Goal: Task Accomplishment & Management: Manage account settings

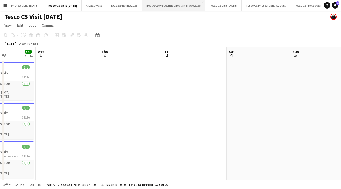
scroll to position [0, 526]
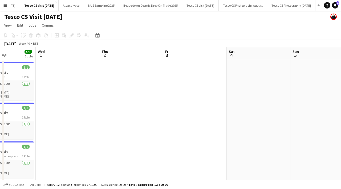
click at [6, 7] on button "Menu" at bounding box center [5, 5] width 11 height 11
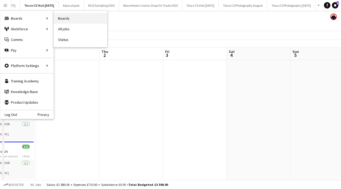
click at [64, 18] on link "Boards" at bounding box center [80, 18] width 53 height 11
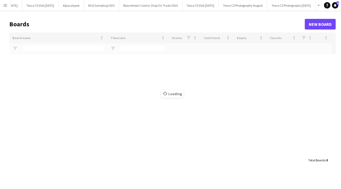
scroll to position [0, 526]
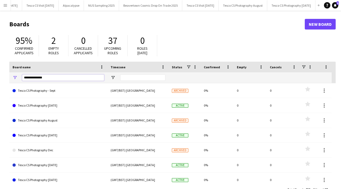
click at [55, 77] on input "**********" at bounding box center [63, 78] width 82 height 6
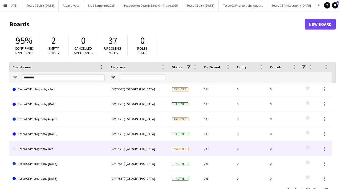
scroll to position [0, 0]
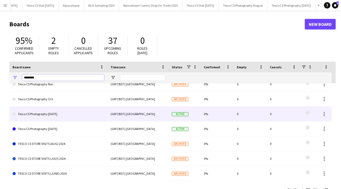
type input "********"
click at [70, 118] on link "Tesco CS Photography [DATE]" at bounding box center [59, 114] width 92 height 15
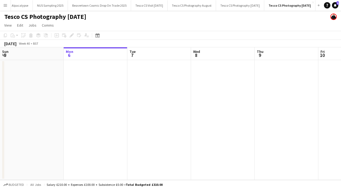
click at [7, 7] on button "Menu" at bounding box center [5, 5] width 11 height 11
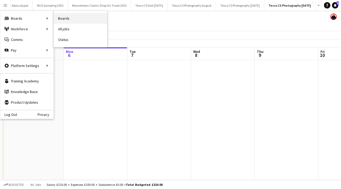
click at [65, 16] on link "Boards" at bounding box center [80, 18] width 53 height 11
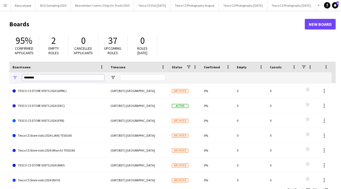
click at [53, 76] on input "********" at bounding box center [63, 78] width 82 height 6
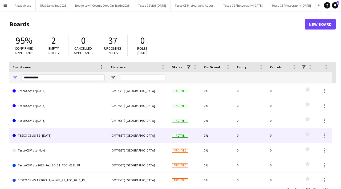
type input "**********"
click at [51, 134] on link "TESCO CS VISITS - [DATE]" at bounding box center [59, 135] width 92 height 15
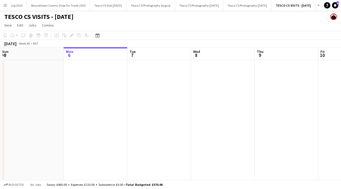
click at [51, 17] on h1 "TESCO CS VISITS - [DATE]" at bounding box center [38, 17] width 69 height 8
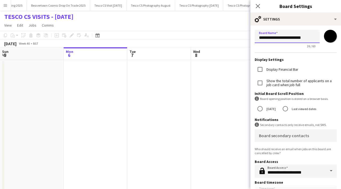
drag, startPoint x: 292, startPoint y: 38, endPoint x: 289, endPoint y: 38, distance: 3.2
click at [289, 38] on input "**********" at bounding box center [287, 36] width 65 height 13
drag, startPoint x: 271, startPoint y: 37, endPoint x: 262, endPoint y: 36, distance: 9.7
click at [262, 36] on input "**********" at bounding box center [287, 36] width 65 height 13
drag, startPoint x: 286, startPoint y: 38, endPoint x: 278, endPoint y: 38, distance: 7.5
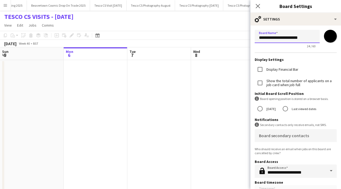
click at [278, 38] on input "**********" at bounding box center [287, 36] width 65 height 13
click at [288, 38] on input "**********" at bounding box center [287, 36] width 65 height 13
type input "**********"
click at [257, 4] on icon "Close pop-in" at bounding box center [257, 5] width 5 height 5
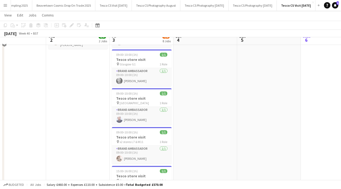
scroll to position [82, 0]
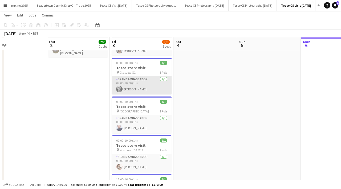
click at [131, 90] on app-card-role "Brand Ambassador [DATE] 09:00-10:00 (1h) [PERSON_NAME]" at bounding box center [142, 85] width 60 height 18
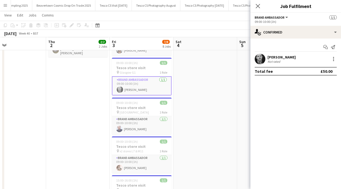
click at [257, 58] on app-user-avatar at bounding box center [260, 59] width 11 height 11
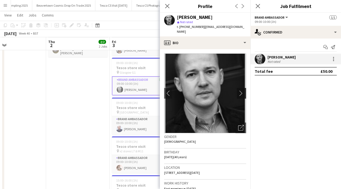
click at [241, 91] on app-icon "chevron-right" at bounding box center [242, 94] width 8 height 6
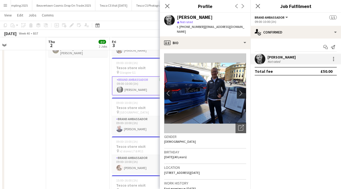
click at [241, 91] on app-icon "chevron-right" at bounding box center [242, 94] width 8 height 6
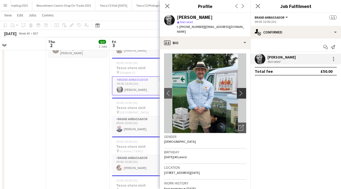
click at [242, 91] on app-icon "chevron-right" at bounding box center [242, 94] width 8 height 6
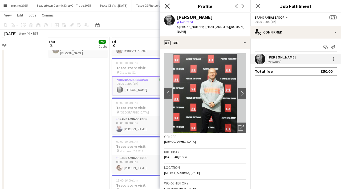
click at [167, 5] on icon "Close pop-in" at bounding box center [167, 5] width 5 height 5
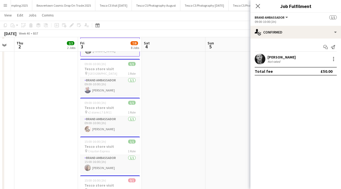
scroll to position [122, 0]
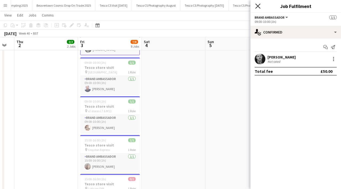
click at [257, 7] on icon "Close pop-in" at bounding box center [257, 5] width 5 height 5
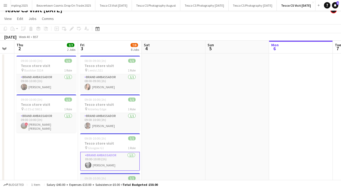
scroll to position [0, 0]
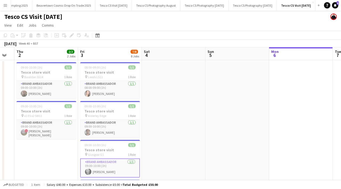
click at [3, 6] on app-icon "Menu" at bounding box center [5, 5] width 4 height 4
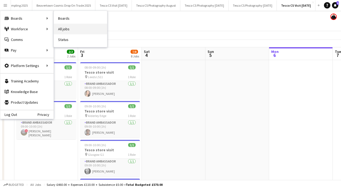
click at [64, 29] on link "All jobs" at bounding box center [80, 29] width 53 height 11
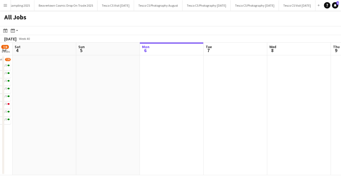
scroll to position [0, 143]
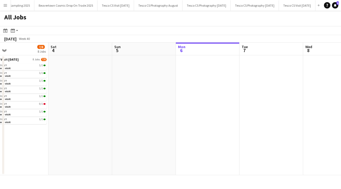
click at [5, 6] on app-icon "Menu" at bounding box center [5, 5] width 4 height 4
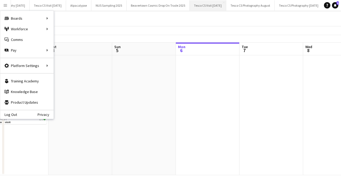
scroll to position [0, 490]
click at [68, 6] on button "Tesco CS Visit [DATE] Close" at bounding box center [49, 5] width 36 height 10
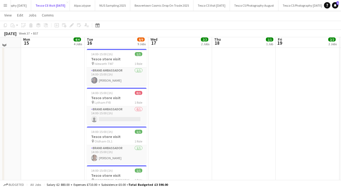
scroll to position [181, 0]
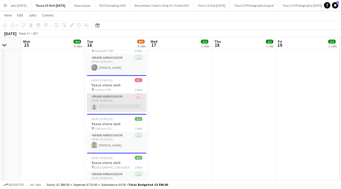
click at [113, 106] on app-card-role "Brand Ambassador 0/1 14:00-15:00 (1h) single-neutral-actions" at bounding box center [117, 103] width 60 height 18
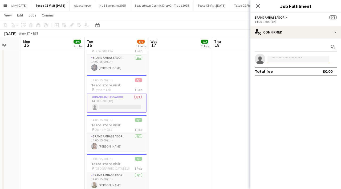
click at [278, 59] on input at bounding box center [298, 59] width 62 height 6
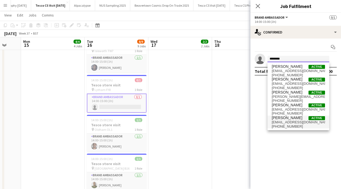
scroll to position [0, 0]
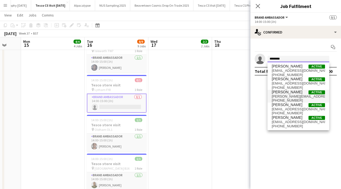
type input "********"
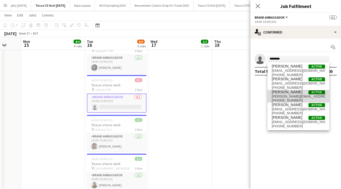
click at [289, 96] on span "[PERSON_NAME][EMAIL_ADDRESS][PERSON_NAME][DOMAIN_NAME]" at bounding box center [298, 97] width 53 height 4
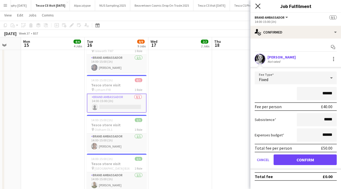
click at [257, 5] on icon at bounding box center [257, 5] width 5 height 5
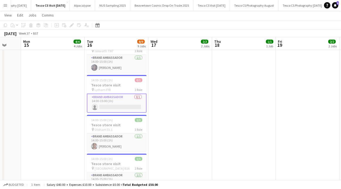
click at [125, 108] on app-card-role "Brand Ambassador 0/1 14:00-15:00 (1h) single-neutral-actions" at bounding box center [117, 103] width 60 height 19
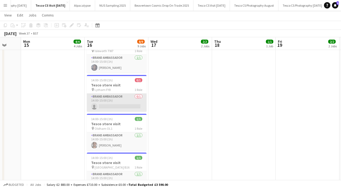
click at [126, 106] on app-card-role "Brand Ambassador 0/1 14:00-15:00 (1h) single-neutral-actions" at bounding box center [117, 103] width 60 height 18
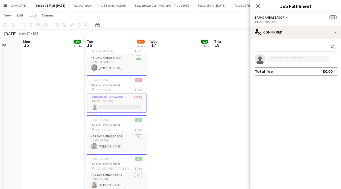
click at [272, 58] on input at bounding box center [298, 59] width 62 height 6
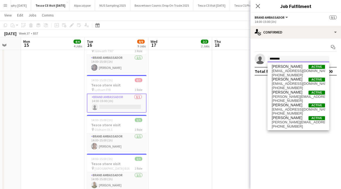
type input "********"
click at [258, 2] on div "Close pop-in" at bounding box center [257, 6] width 15 height 12
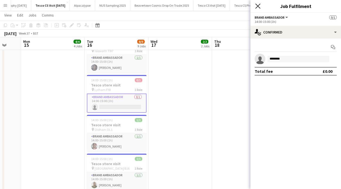
click at [258, 7] on icon "Close pop-in" at bounding box center [257, 5] width 5 height 5
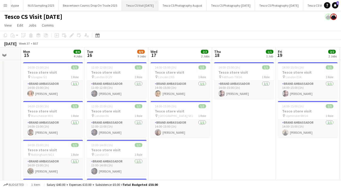
scroll to position [0, 628]
click at [279, 6] on button "Tesco CS Visit [DATE] Close" at bounding box center [297, 5] width 36 height 10
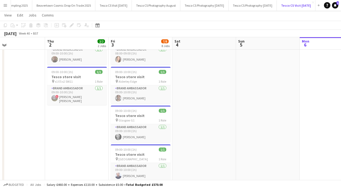
scroll to position [34, 0]
click at [5, 9] on button "Menu" at bounding box center [5, 5] width 11 height 11
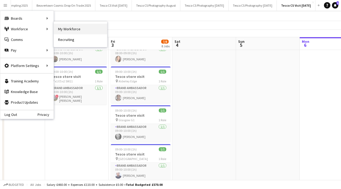
click at [71, 30] on link "My Workforce" at bounding box center [80, 29] width 53 height 11
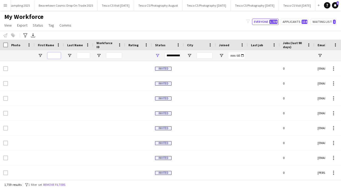
click at [52, 55] on input "First Name Filter Input" at bounding box center [53, 55] width 13 height 6
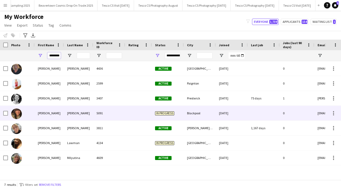
type input "********"
click at [66, 109] on div "[PERSON_NAME]" at bounding box center [78, 113] width 29 height 15
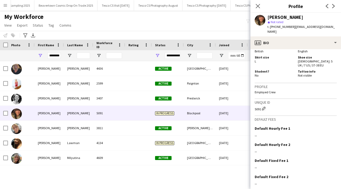
scroll to position [295, 0]
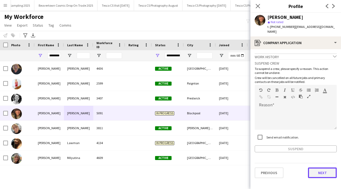
click at [317, 168] on button "Next" at bounding box center [322, 173] width 29 height 11
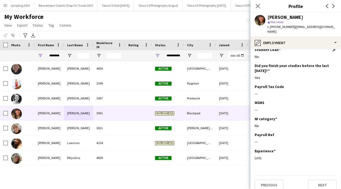
scroll to position [54, 0]
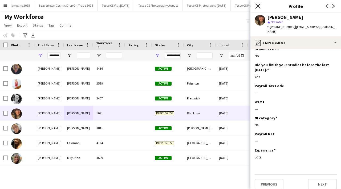
click at [258, 3] on icon "Close pop-in" at bounding box center [257, 5] width 5 height 5
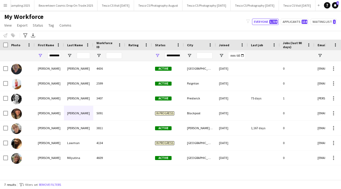
click at [61, 57] on div "********" at bounding box center [49, 55] width 29 height 11
drag, startPoint x: 60, startPoint y: 56, endPoint x: 47, endPoint y: 54, distance: 13.2
click at [47, 54] on div "********" at bounding box center [49, 55] width 29 height 11
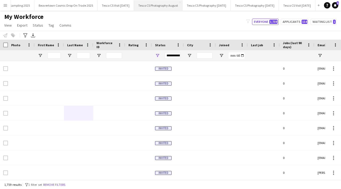
click at [135, 7] on button "Tesco CS Photography August Close" at bounding box center [158, 5] width 48 height 10
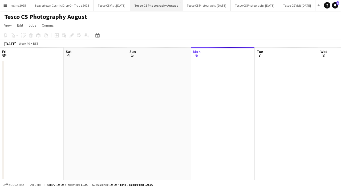
scroll to position [0, 127]
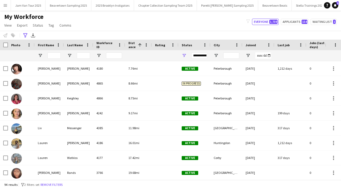
scroll to position [0, 311]
click at [192, 9] on button "Tesco CS Photography September 2025 Close" at bounding box center [186, 5] width 48 height 10
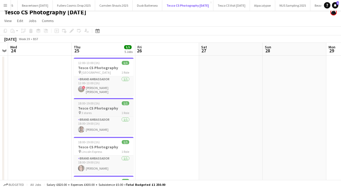
scroll to position [4, 0]
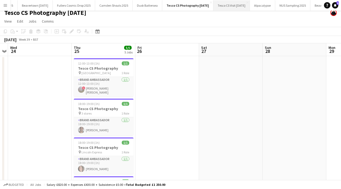
click at [237, 1] on button "Tesco CS Visit [DATE] Close" at bounding box center [231, 5] width 36 height 10
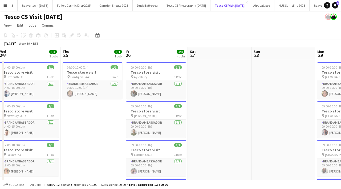
scroll to position [0, 198]
